Goal: Task Accomplishment & Management: Manage account settings

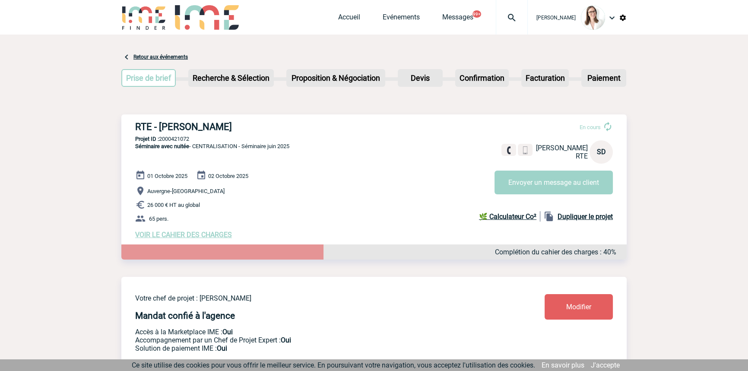
click at [500, 11] on div at bounding box center [512, 17] width 32 height 35
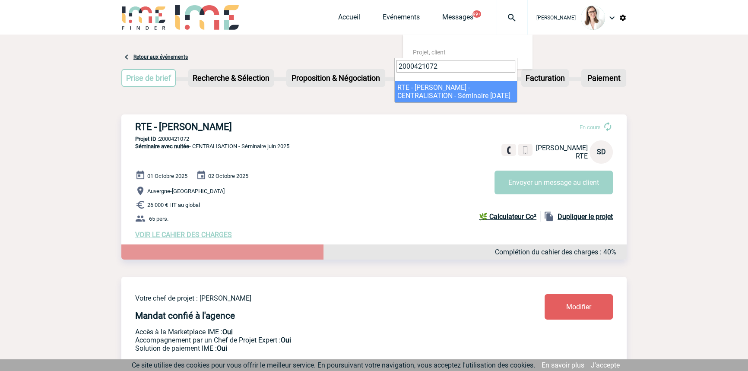
type input "2000421072"
select select "20573"
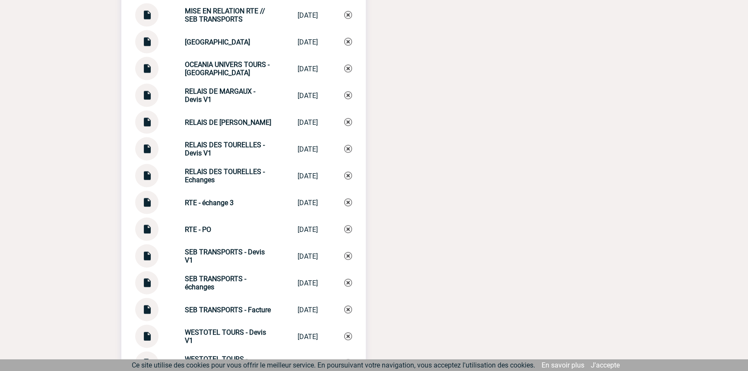
scroll to position [2357, 0]
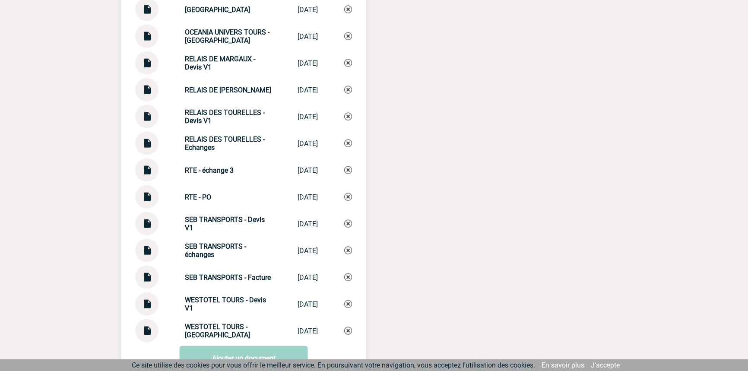
click at [212, 172] on strong "RTE - échange 3" at bounding box center [209, 170] width 49 height 8
copy div "RTE - échange 3 RTE - échange 3"
click at [348, 172] on img at bounding box center [348, 170] width 8 height 8
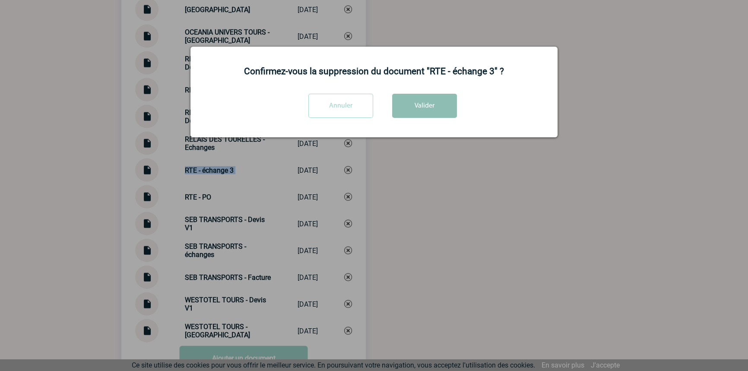
click at [431, 101] on button "Valider" at bounding box center [424, 106] width 65 height 24
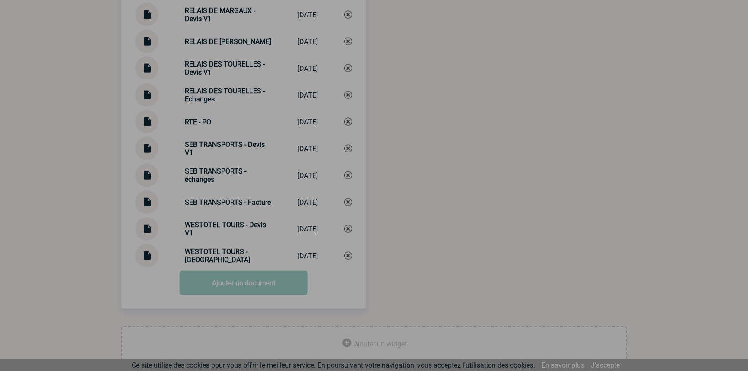
scroll to position [2424, 0]
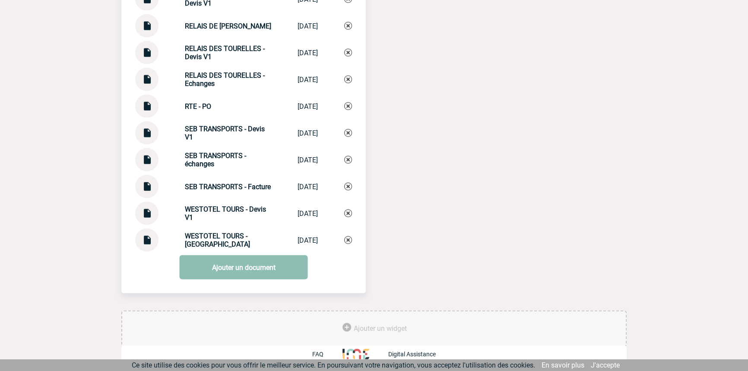
click at [203, 263] on link "Ajouter un document" at bounding box center [244, 267] width 128 height 24
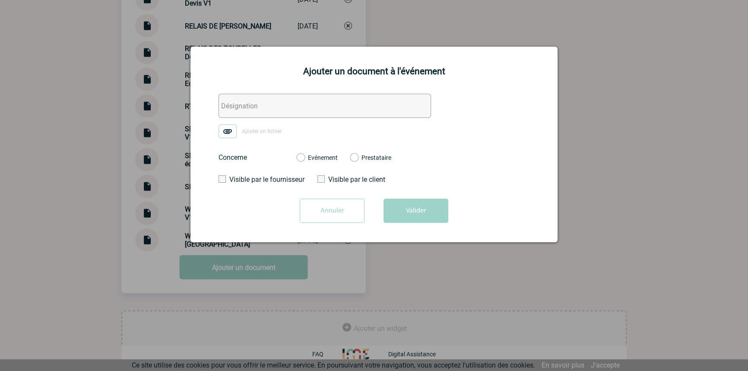
click at [307, 103] on input "text" at bounding box center [325, 106] width 213 height 24
paste input "RTE - échange 3"
type input "RTE - échange 3"
click at [238, 131] on label "Ajouter un fichier" at bounding box center [253, 131] width 69 height 14
click at [0, 0] on input "Ajouter un fichier" at bounding box center [0, 0] width 0 height 0
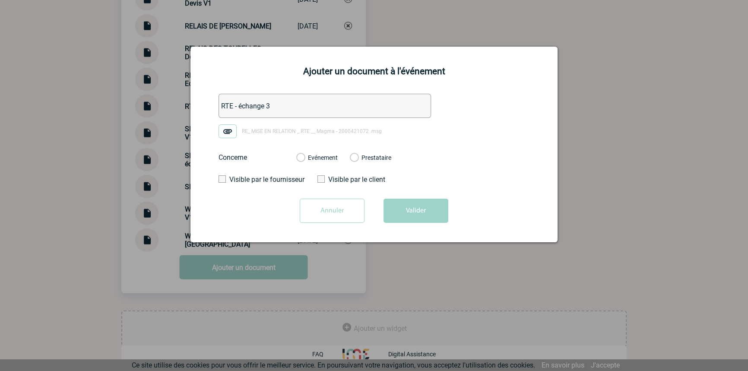
click at [305, 162] on label "Evénement" at bounding box center [300, 158] width 8 height 8
click at [0, 0] on input "Evénement" at bounding box center [0, 0] width 0 height 0
click at [388, 202] on button "Valider" at bounding box center [416, 211] width 65 height 24
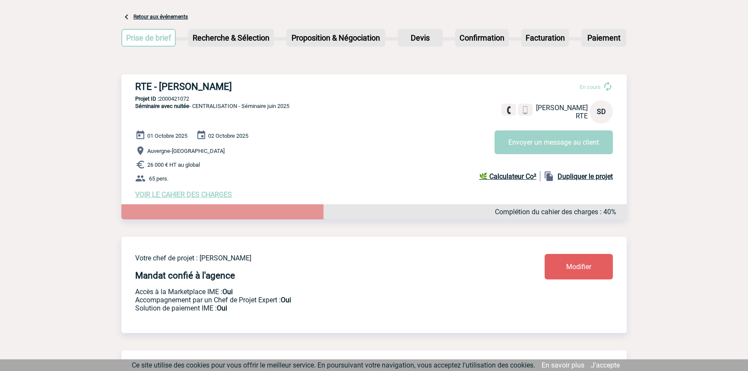
scroll to position [0, 0]
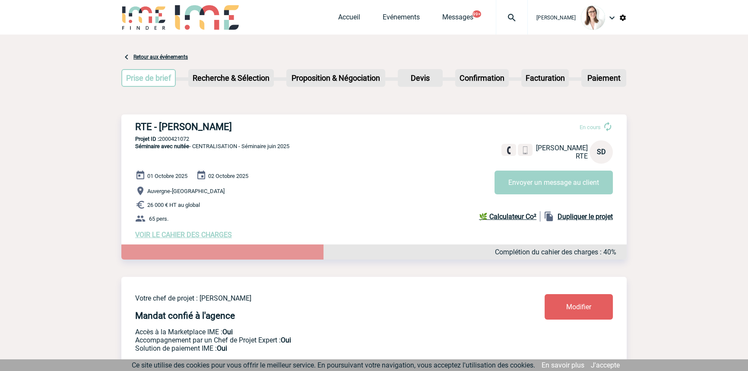
click at [497, 25] on div at bounding box center [512, 17] width 32 height 35
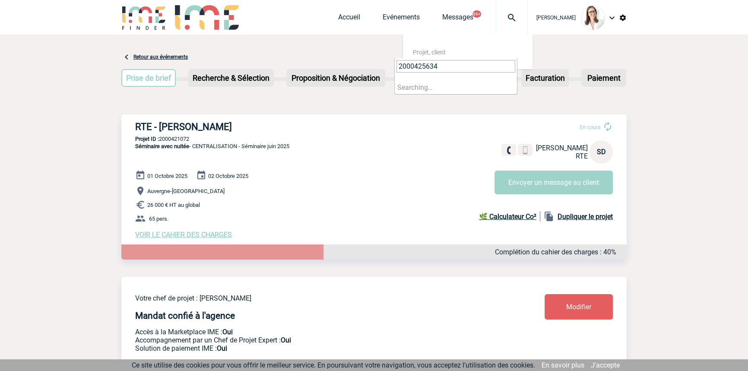
type input "2000425634"
select select "25135"
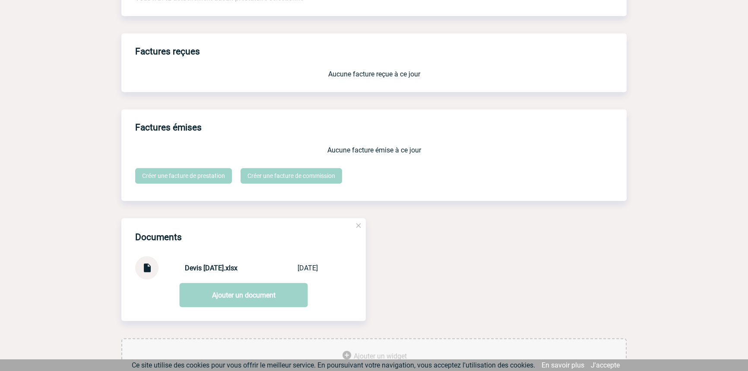
scroll to position [726, 0]
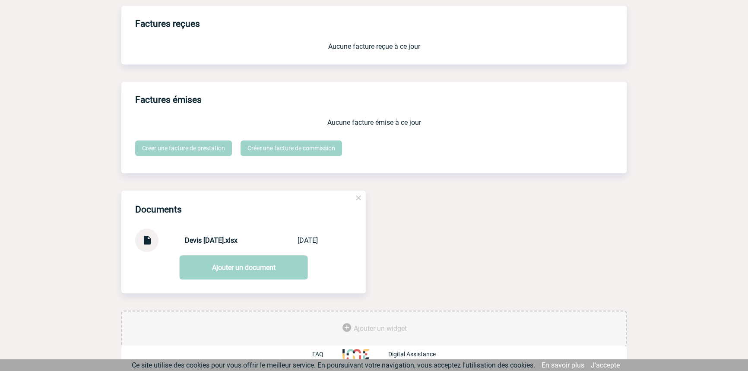
click at [143, 229] on img at bounding box center [146, 237] width 11 height 17
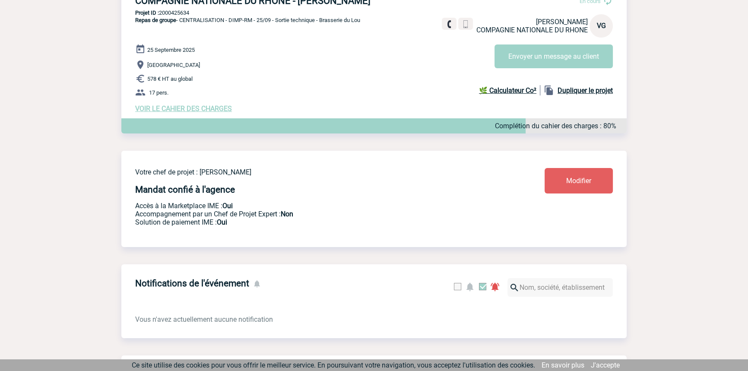
scroll to position [0, 0]
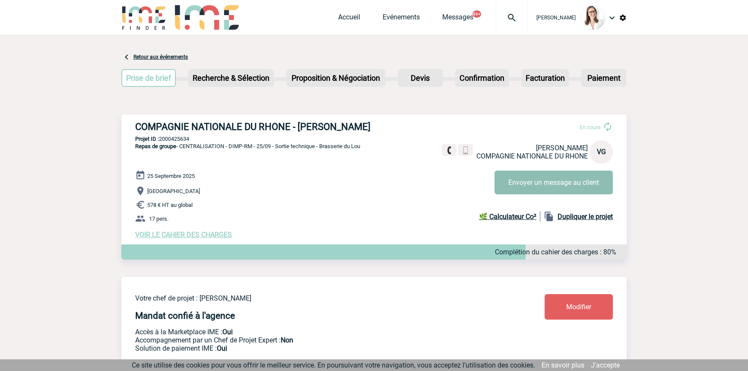
click at [518, 183] on button "Envoyer un message au client" at bounding box center [554, 183] width 118 height 24
